Goal: Check status: Check status

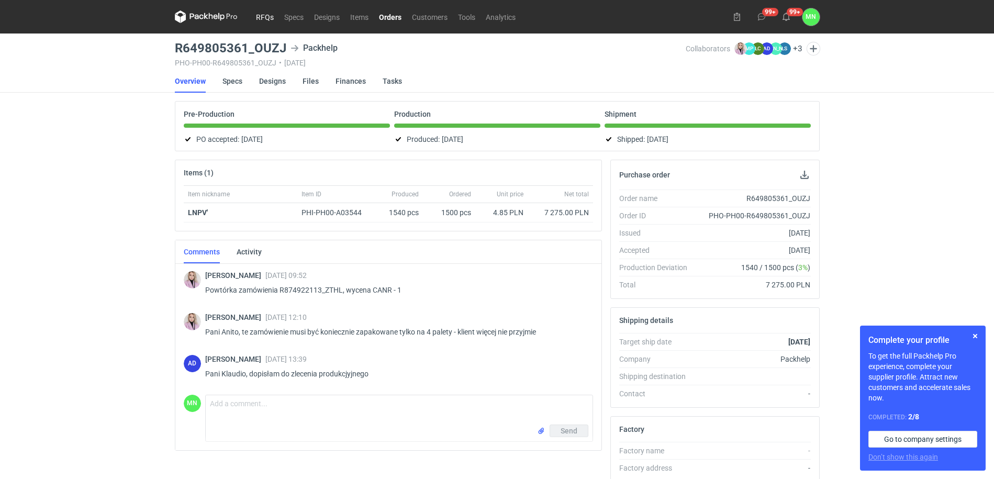
click at [269, 16] on link "RFQs" at bounding box center [265, 16] width 28 height 13
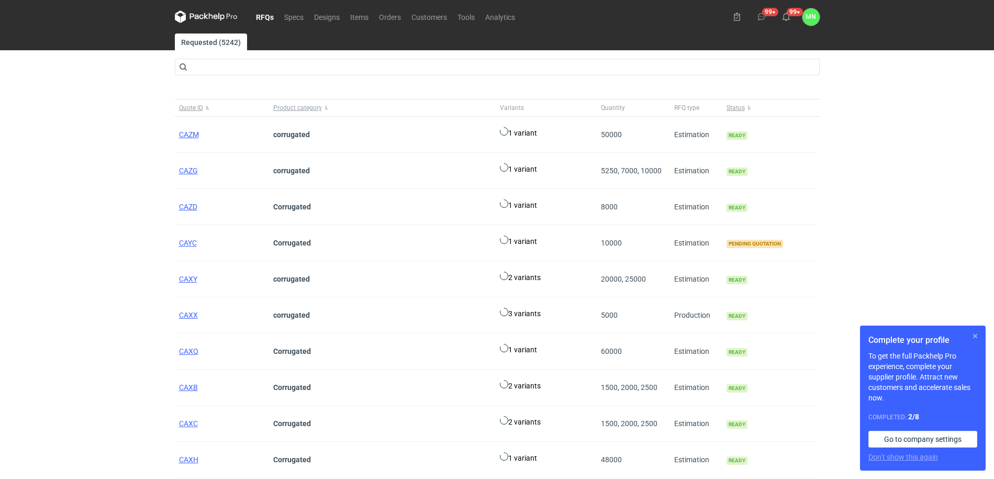
click at [975, 336] on button "button" at bounding box center [975, 336] width 13 height 13
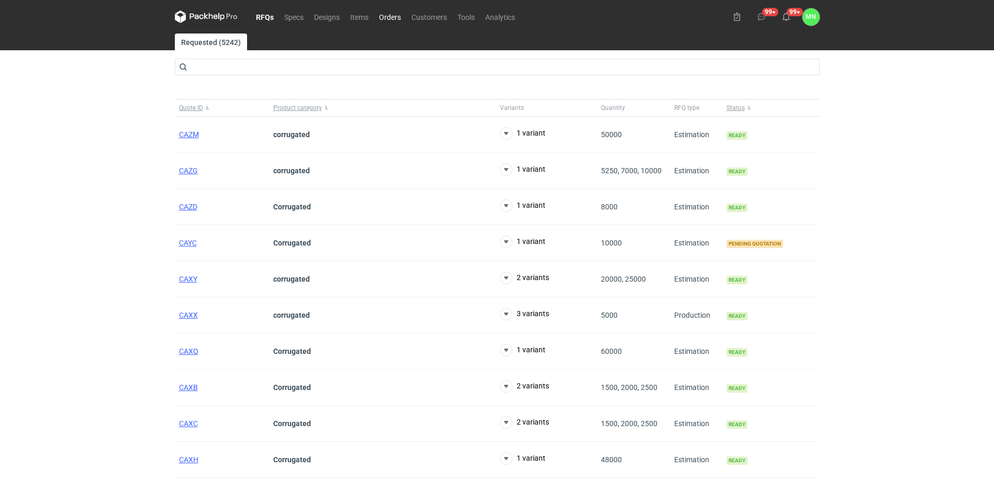
click at [392, 17] on link "Orders" at bounding box center [390, 16] width 32 height 13
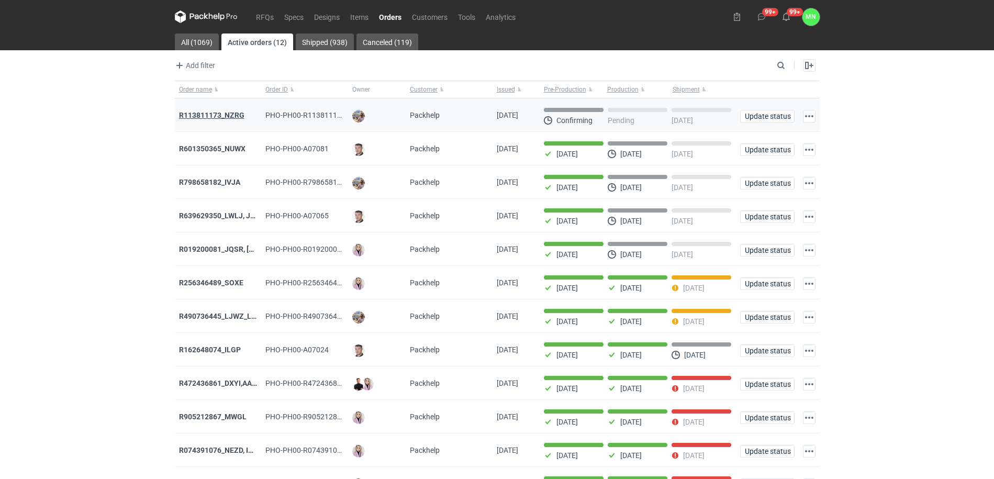
click at [232, 115] on strong "R113811173_NZRG" at bounding box center [211, 115] width 65 height 8
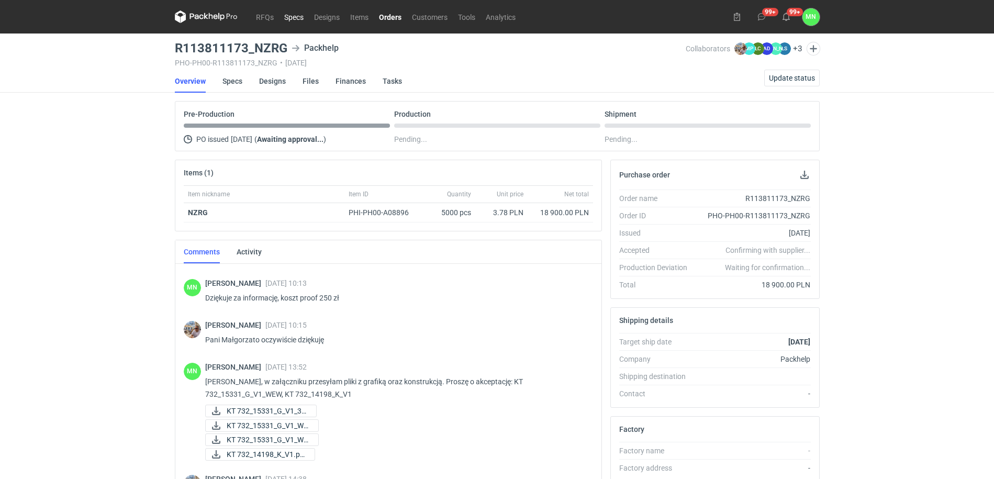
click at [292, 18] on link "Specs" at bounding box center [294, 16] width 30 height 13
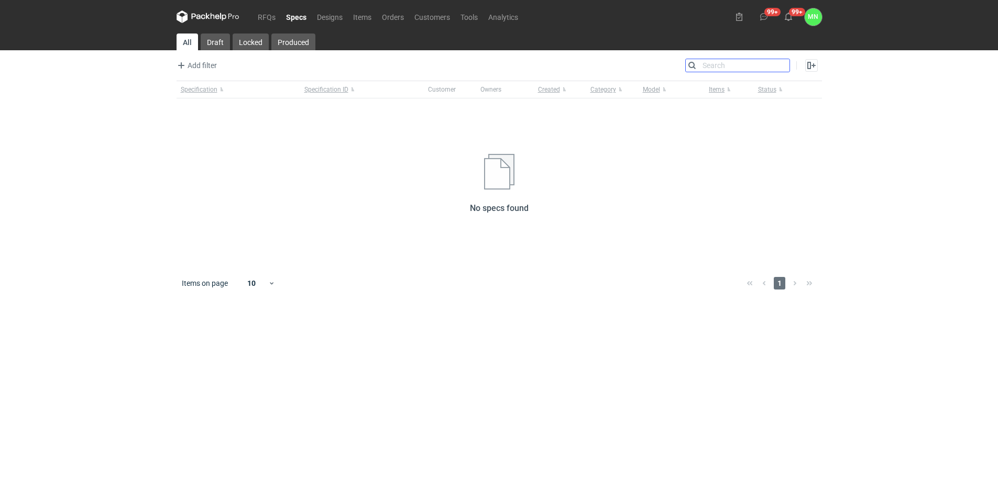
click at [785, 64] on input "Search" at bounding box center [738, 65] width 104 height 13
type input "caxc"
click at [269, 16] on link "RFQs" at bounding box center [266, 16] width 28 height 13
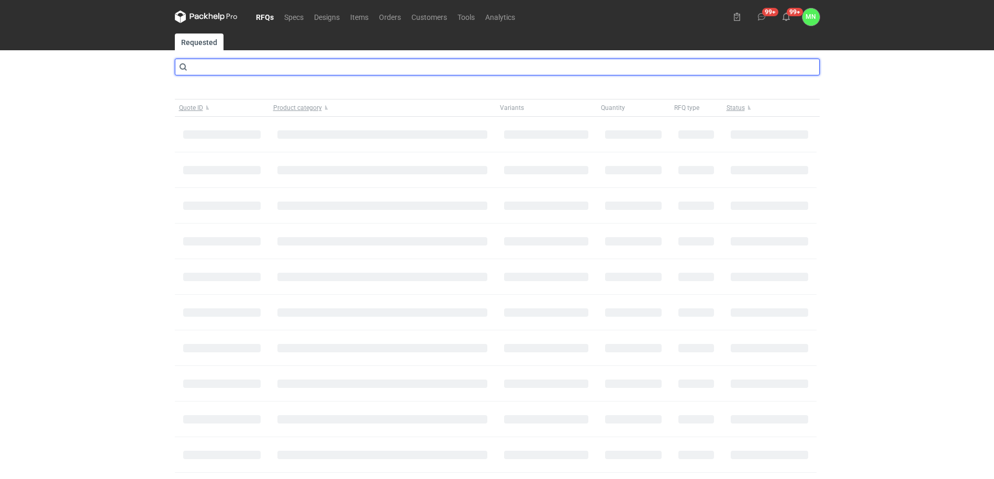
click at [274, 73] on input "text" at bounding box center [497, 67] width 645 height 17
type input "CAXY"
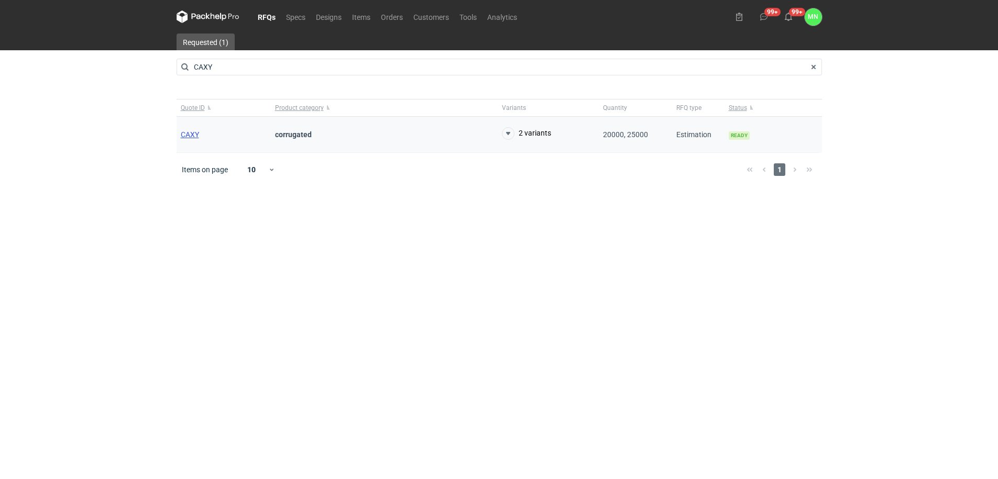
click at [188, 131] on span "CAXY" at bounding box center [190, 134] width 18 height 8
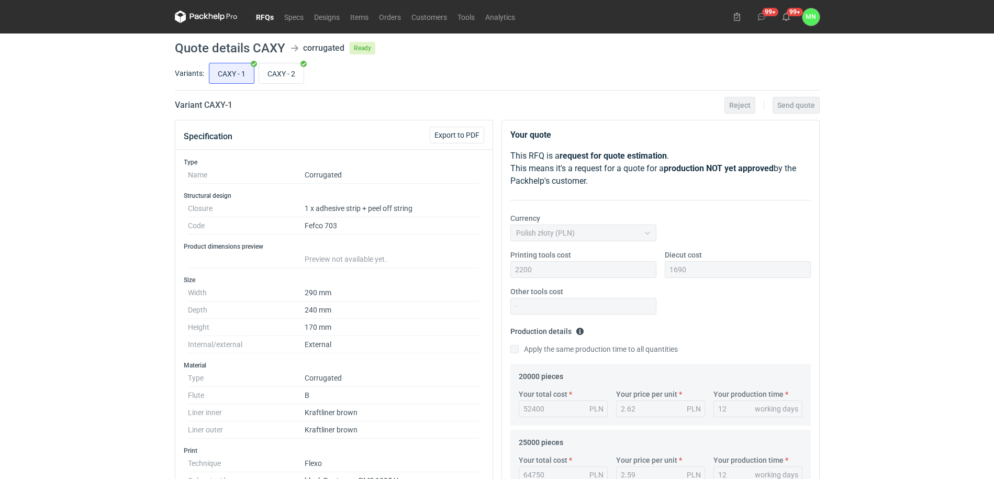
click at [266, 15] on link "RFQs" at bounding box center [265, 16] width 28 height 13
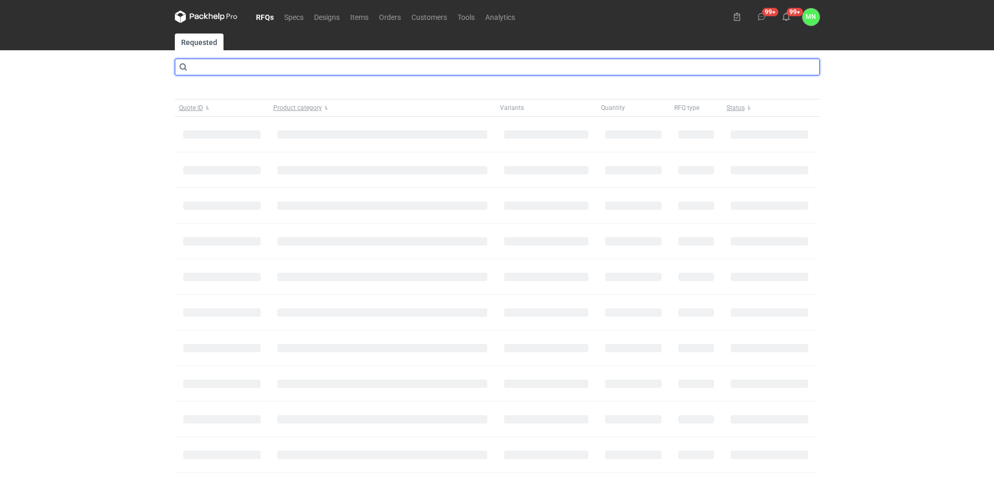
click at [253, 66] on input "text" at bounding box center [497, 67] width 645 height 17
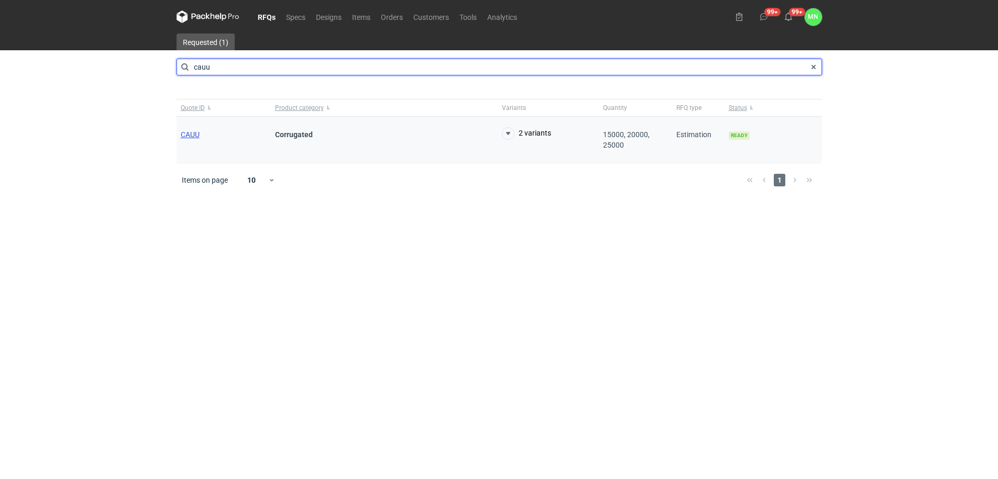
type input "cauu"
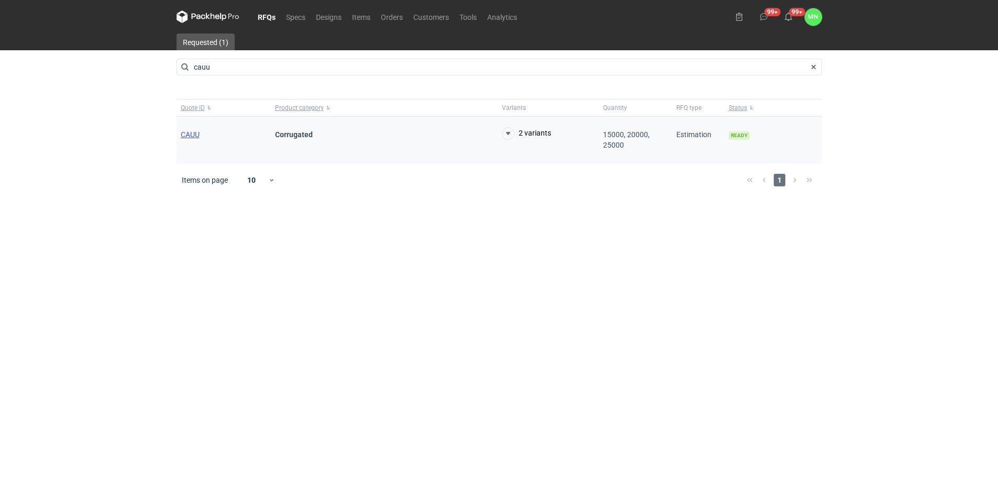
click at [188, 130] on span "CAUU" at bounding box center [190, 134] width 19 height 8
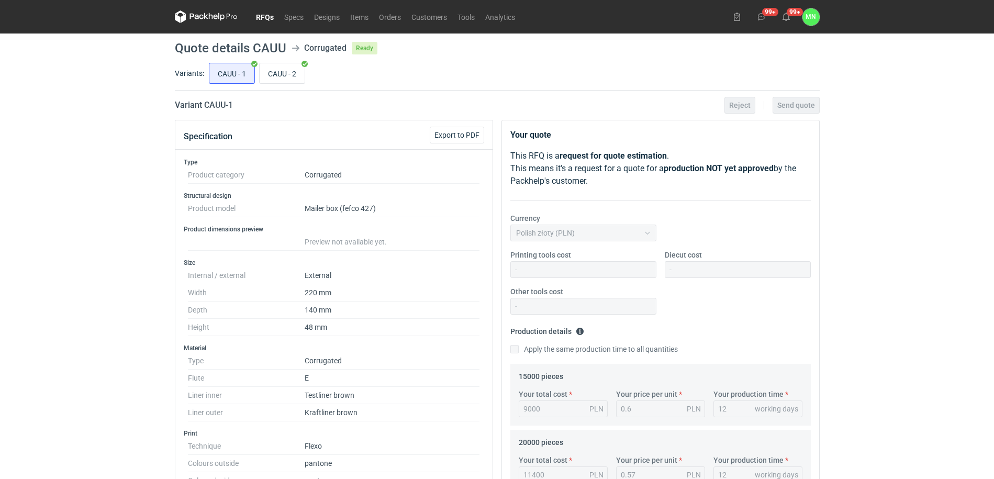
click at [258, 16] on link "RFQs" at bounding box center [265, 16] width 28 height 13
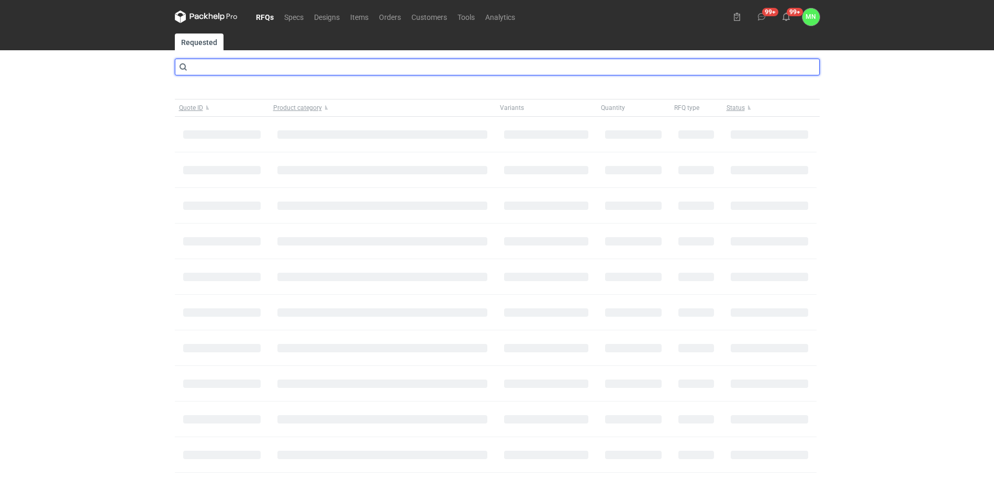
click at [223, 68] on input "text" at bounding box center [497, 67] width 645 height 17
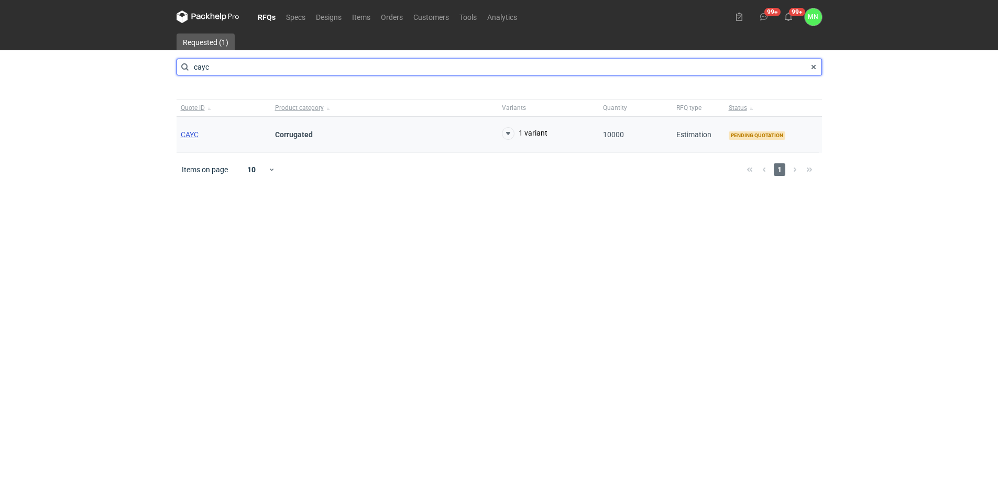
type input "cayc"
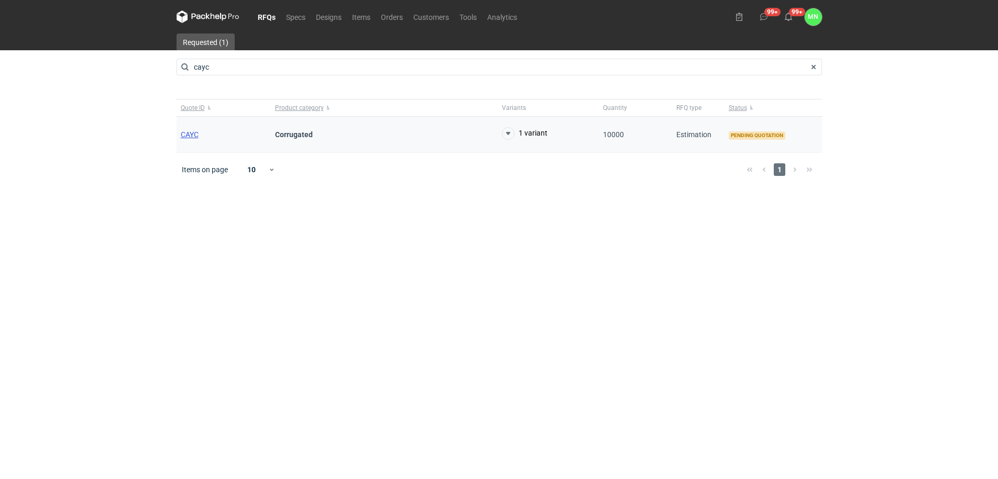
click at [193, 134] on span "CAYC" at bounding box center [190, 134] width 18 height 8
